Goal: Navigation & Orientation: Find specific page/section

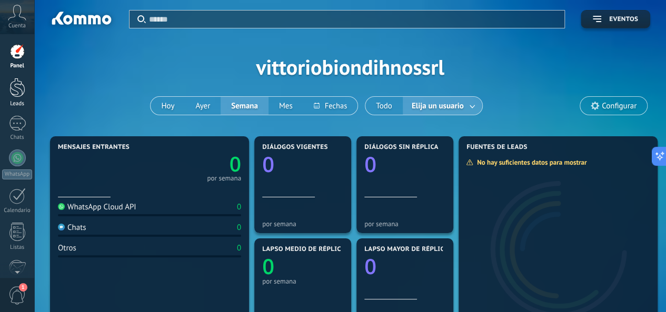
click at [16, 96] on div at bounding box center [17, 87] width 16 height 19
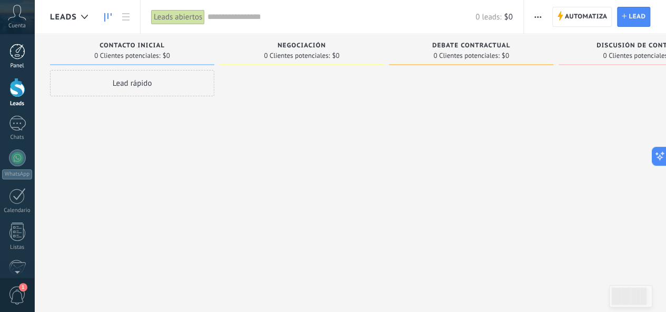
click at [19, 58] on div at bounding box center [17, 52] width 16 height 16
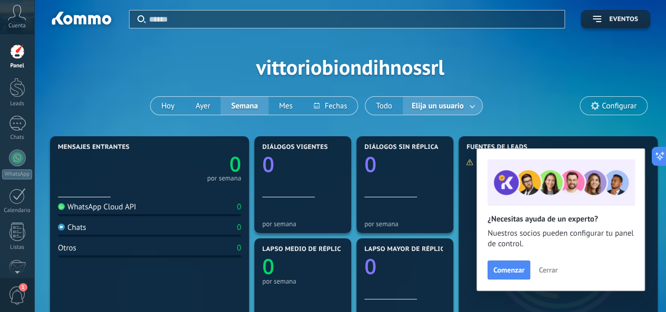
click at [548, 273] on span "Cerrar" at bounding box center [547, 269] width 19 height 7
